Goal: Task Accomplishment & Management: Use online tool/utility

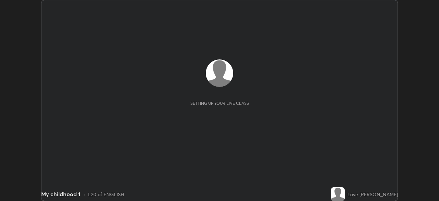
scroll to position [201, 439]
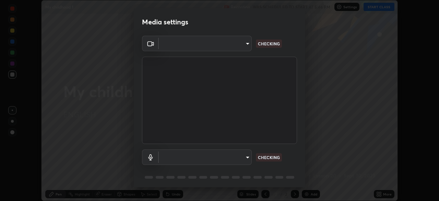
type input "ad6db9ec64aa91bb9d367053e8f3ae0092521a506c05523ccadca3fd020023ed"
type input "default"
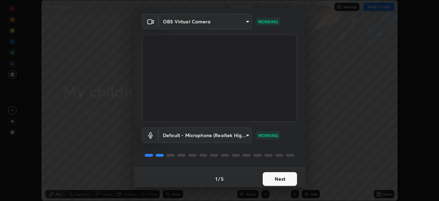
scroll to position [24, 0]
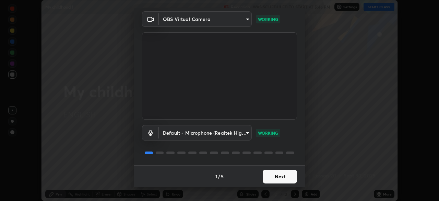
click at [280, 178] on button "Next" at bounding box center [280, 177] width 34 height 14
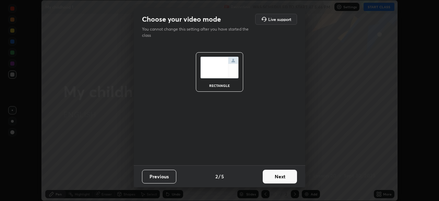
click at [280, 178] on button "Next" at bounding box center [280, 177] width 34 height 14
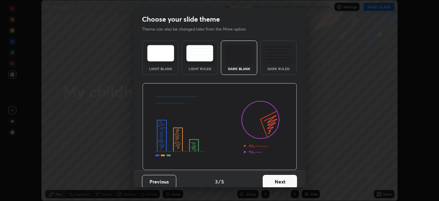
click at [281, 177] on button "Next" at bounding box center [280, 182] width 34 height 14
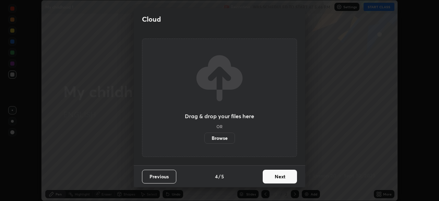
click at [281, 180] on button "Next" at bounding box center [280, 177] width 34 height 14
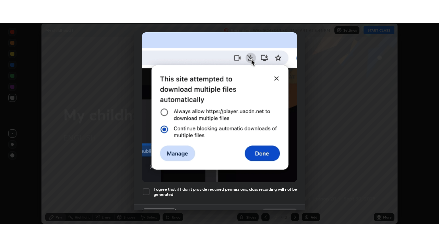
scroll to position [164, 0]
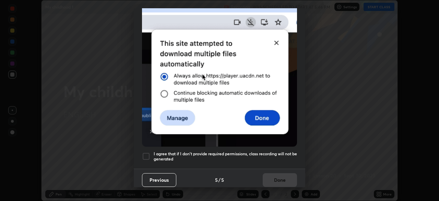
click at [277, 175] on div "Previous 5 / 5 Done" at bounding box center [220, 180] width 172 height 22
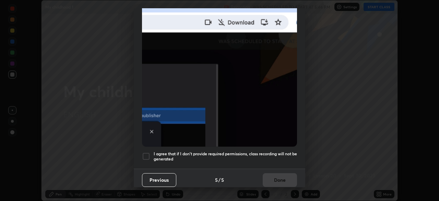
click at [149, 152] on div at bounding box center [146, 156] width 8 height 8
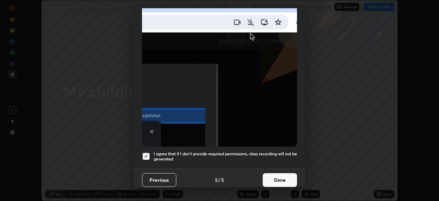
click at [269, 173] on button "Done" at bounding box center [280, 180] width 34 height 14
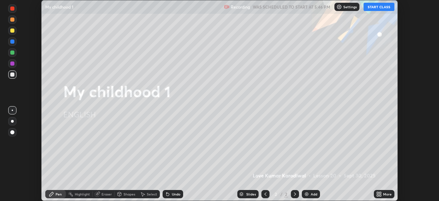
click at [307, 192] on img at bounding box center [306, 193] width 5 height 5
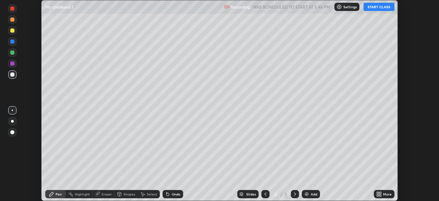
click at [382, 194] on div "More" at bounding box center [384, 194] width 21 height 8
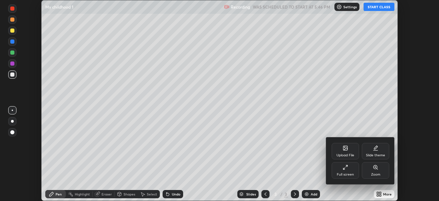
click at [347, 151] on div "Upload File" at bounding box center [345, 151] width 27 height 16
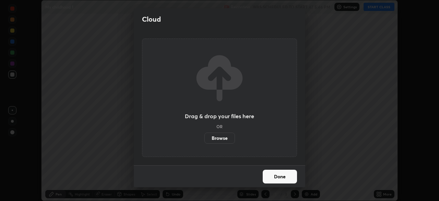
click at [220, 139] on label "Browse" at bounding box center [220, 137] width 31 height 11
click at [205, 139] on input "Browse" at bounding box center [205, 137] width 0 height 11
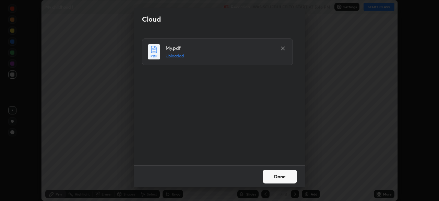
click at [274, 176] on button "Done" at bounding box center [280, 177] width 34 height 14
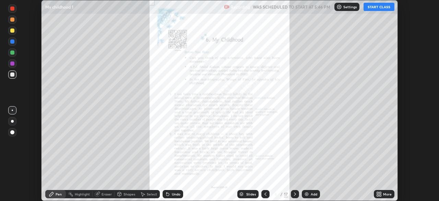
click at [381, 9] on button "START CLASS" at bounding box center [379, 7] width 31 height 8
click at [377, 8] on button "START CLASS" at bounding box center [379, 7] width 31 height 8
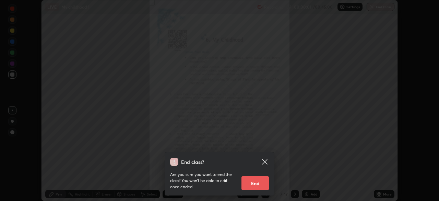
click at [340, 62] on div "End class? Are you sure you want to end the class? You won’t be able to edit on…" at bounding box center [219, 100] width 439 height 201
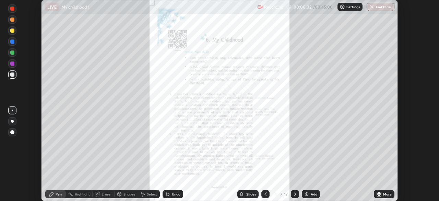
click at [383, 195] on div "More" at bounding box center [384, 194] width 21 height 8
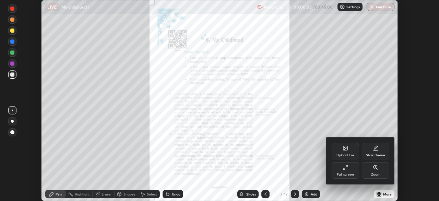
click at [348, 173] on div "Full screen" at bounding box center [345, 174] width 17 height 3
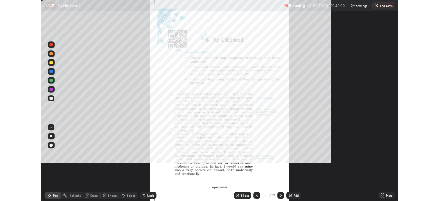
scroll to position [247, 439]
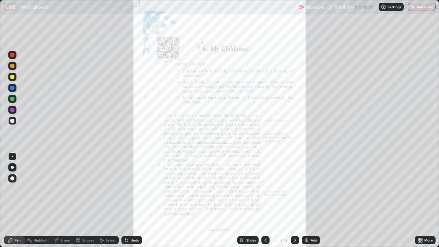
click at [425, 200] on div "More" at bounding box center [429, 240] width 9 height 3
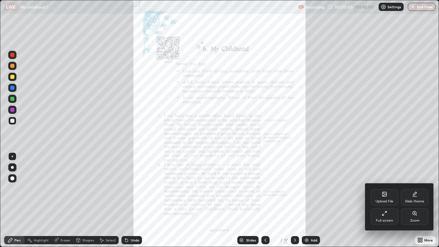
click at [415, 200] on div "Zoom" at bounding box center [414, 216] width 27 height 16
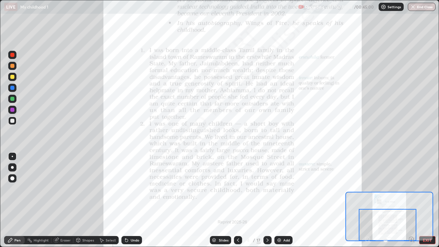
click at [267, 200] on icon at bounding box center [268, 240] width 2 height 3
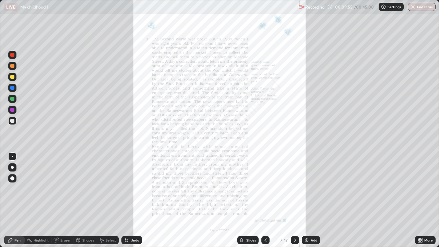
click at [294, 200] on icon at bounding box center [294, 240] width 5 height 5
click at [425, 200] on div "More" at bounding box center [425, 240] width 21 height 8
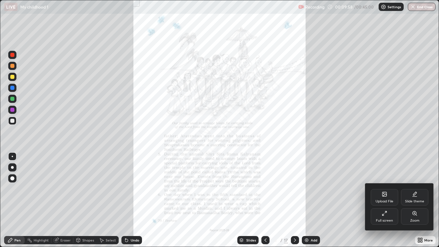
click at [414, 200] on div "Zoom" at bounding box center [414, 216] width 27 height 16
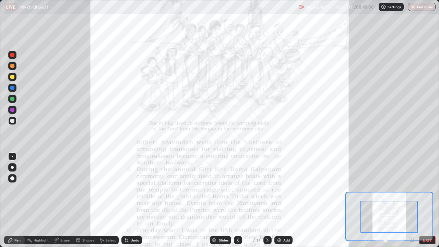
click at [238, 200] on icon at bounding box center [237, 240] width 5 height 5
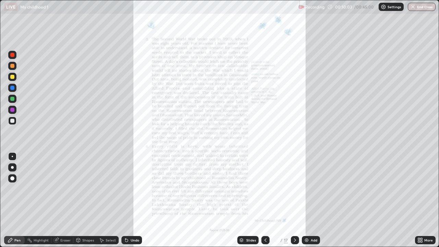
click at [426, 200] on div "More" at bounding box center [429, 240] width 9 height 3
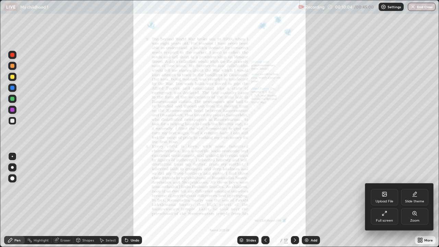
click at [416, 200] on icon at bounding box center [414, 213] width 5 height 5
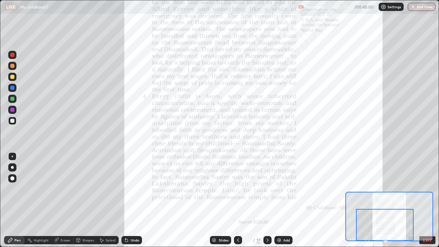
click at [267, 200] on div at bounding box center [268, 240] width 8 height 8
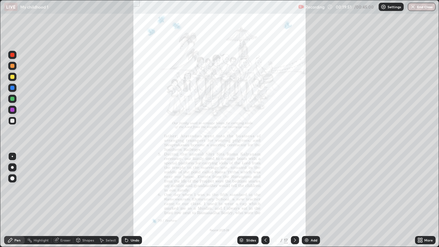
click at [420, 200] on icon at bounding box center [419, 239] width 2 height 2
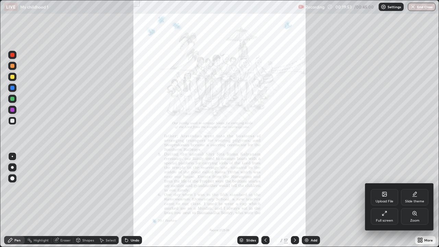
click at [412, 200] on div "Zoom" at bounding box center [414, 216] width 27 height 16
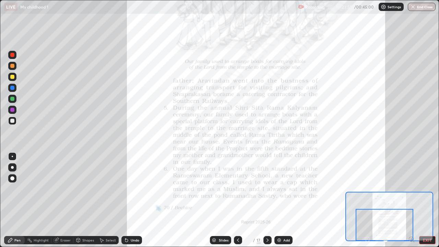
click at [267, 200] on icon at bounding box center [267, 240] width 5 height 5
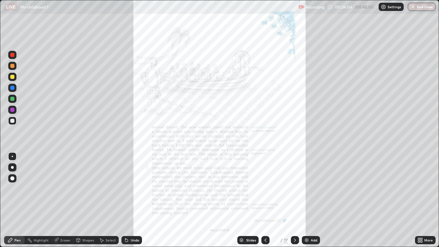
click at [427, 200] on div "More" at bounding box center [425, 240] width 21 height 8
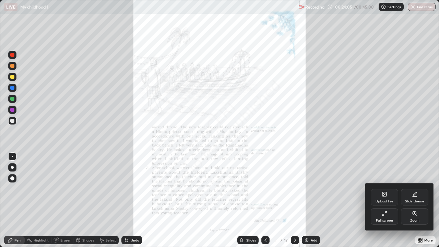
click at [414, 200] on div "Zoom" at bounding box center [414, 216] width 27 height 16
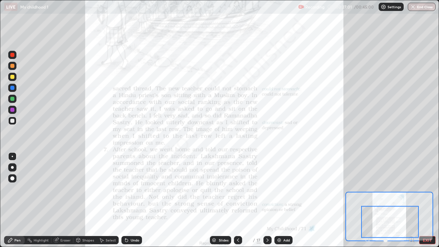
click at [267, 200] on icon at bounding box center [267, 240] width 5 height 5
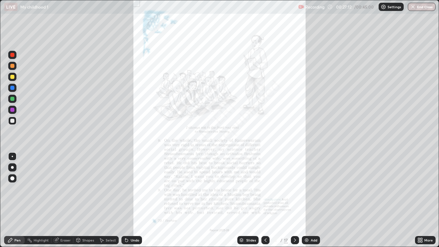
click at [425, 200] on div "More" at bounding box center [429, 240] width 9 height 3
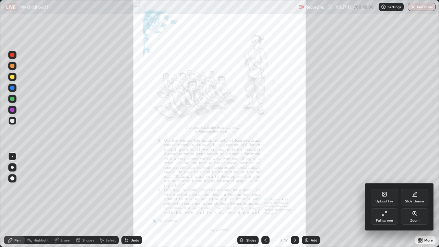
click at [411, 200] on div "Zoom" at bounding box center [414, 216] width 27 height 16
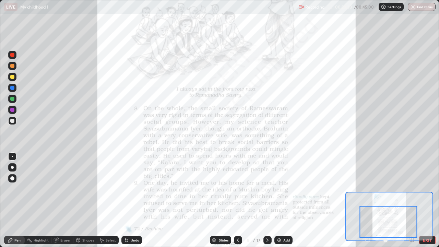
click at [267, 200] on icon at bounding box center [267, 240] width 5 height 5
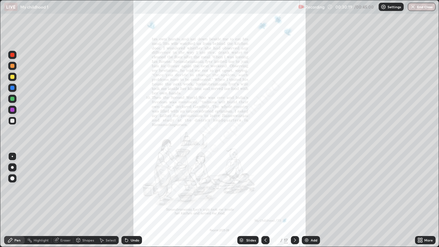
click at [294, 200] on icon at bounding box center [294, 240] width 5 height 5
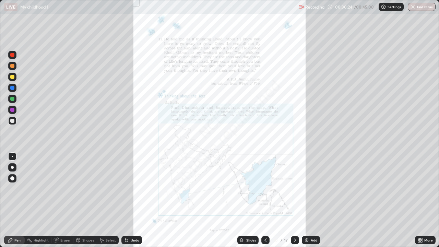
click at [421, 200] on icon at bounding box center [422, 239] width 2 height 2
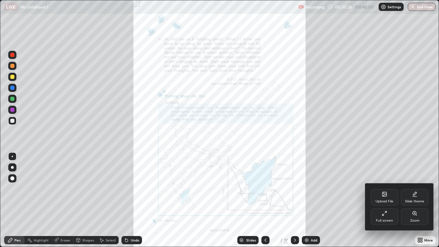
click at [414, 200] on div "Zoom" at bounding box center [415, 220] width 9 height 3
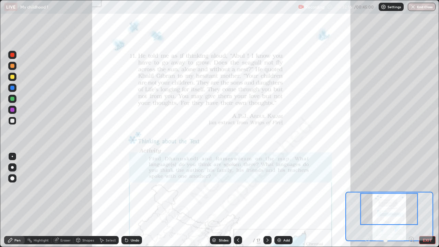
click at [419, 8] on button "End Class" at bounding box center [422, 7] width 28 height 8
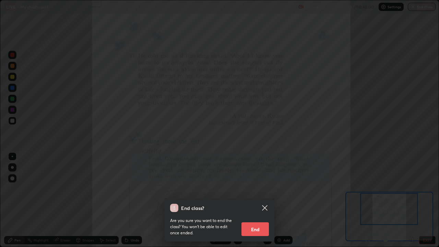
click at [259, 200] on button "End" at bounding box center [255, 229] width 27 height 14
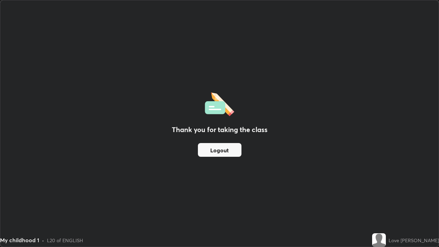
click at [223, 152] on button "Logout" at bounding box center [220, 150] width 44 height 14
click at [222, 151] on button "Logout" at bounding box center [220, 150] width 44 height 14
click at [218, 148] on button "Logout" at bounding box center [220, 150] width 44 height 14
click at [219, 152] on button "Logout" at bounding box center [220, 150] width 44 height 14
click at [219, 150] on button "Logout" at bounding box center [220, 150] width 44 height 14
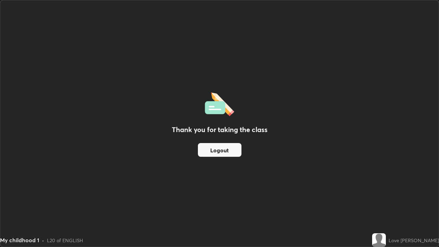
click at [221, 149] on button "Logout" at bounding box center [220, 150] width 44 height 14
click at [220, 150] on button "Logout" at bounding box center [220, 150] width 44 height 14
click at [224, 151] on button "Logout" at bounding box center [220, 150] width 44 height 14
click at [226, 152] on button "Logout" at bounding box center [220, 150] width 44 height 14
click at [221, 151] on button "Logout" at bounding box center [220, 150] width 44 height 14
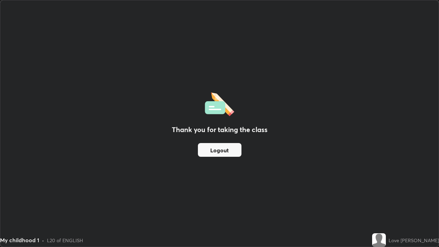
click at [220, 152] on button "Logout" at bounding box center [220, 150] width 44 height 14
click at [226, 151] on button "Logout" at bounding box center [220, 150] width 44 height 14
click at [221, 152] on button "Logout" at bounding box center [220, 150] width 44 height 14
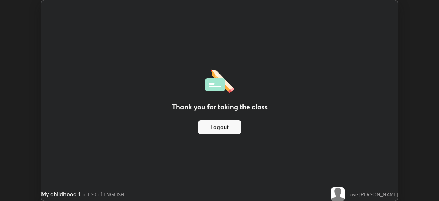
scroll to position [34122, 33884]
